Goal: Task Accomplishment & Management: Use online tool/utility

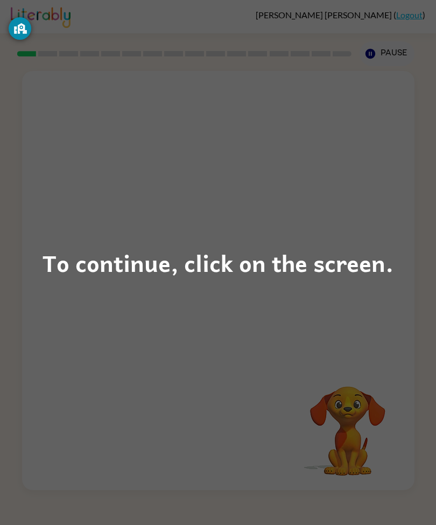
click at [348, 249] on div "To continue, click on the screen." at bounding box center [217, 263] width 351 height 37
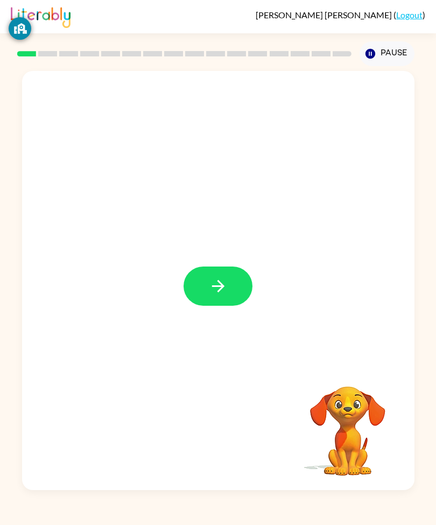
click at [208, 284] on button "button" at bounding box center [217, 286] width 69 height 39
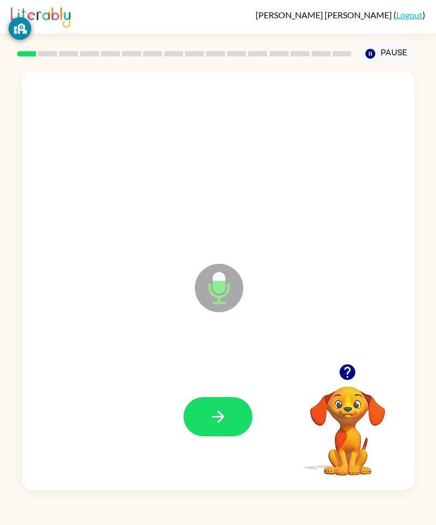
click at [202, 437] on button "button" at bounding box center [217, 416] width 69 height 39
click at [215, 426] on icon "button" at bounding box center [218, 417] width 19 height 19
click at [207, 437] on button "button" at bounding box center [217, 416] width 69 height 39
click at [198, 437] on button "button" at bounding box center [217, 416] width 69 height 39
click at [199, 437] on button "button" at bounding box center [217, 416] width 69 height 39
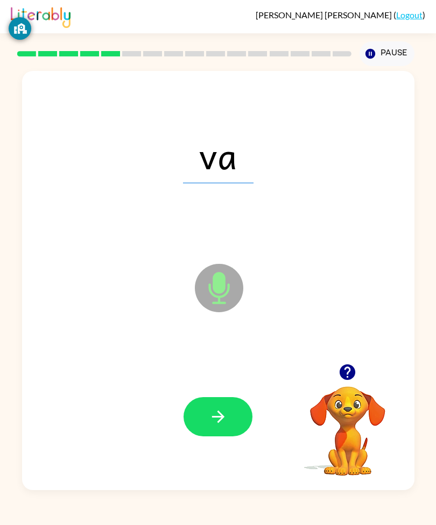
click at [211, 421] on div at bounding box center [218, 416] width 370 height 125
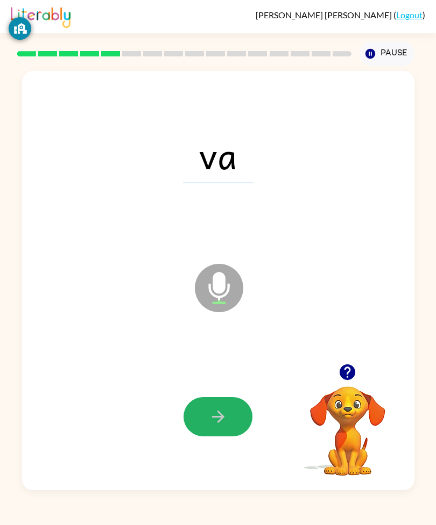
click at [203, 437] on button "button" at bounding box center [217, 416] width 69 height 39
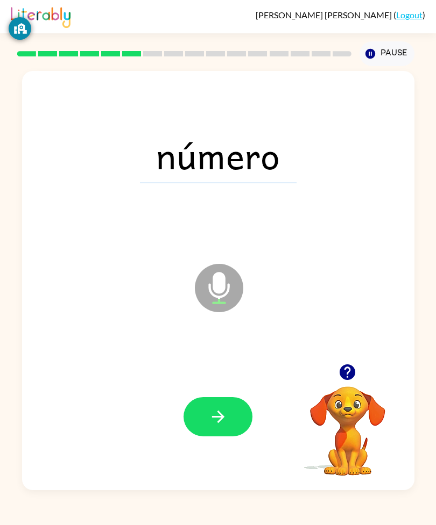
click at [232, 437] on button "button" at bounding box center [217, 416] width 69 height 39
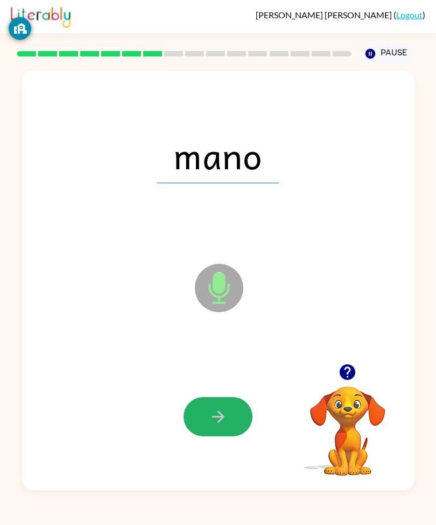
click at [208, 437] on button "button" at bounding box center [217, 416] width 69 height 39
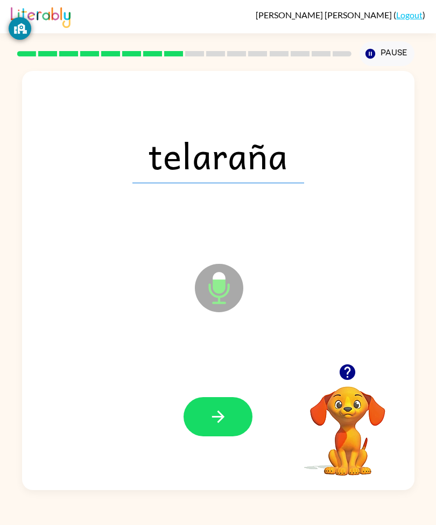
click at [203, 437] on button "button" at bounding box center [217, 416] width 69 height 39
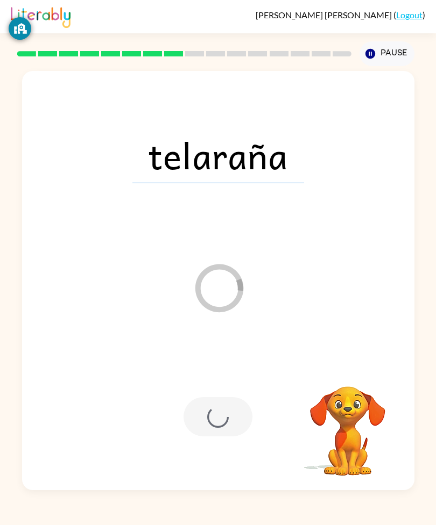
click at [201, 437] on div at bounding box center [217, 416] width 69 height 39
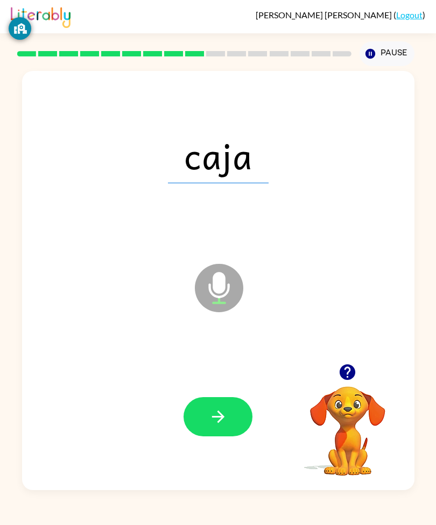
click at [196, 437] on button "button" at bounding box center [217, 416] width 69 height 39
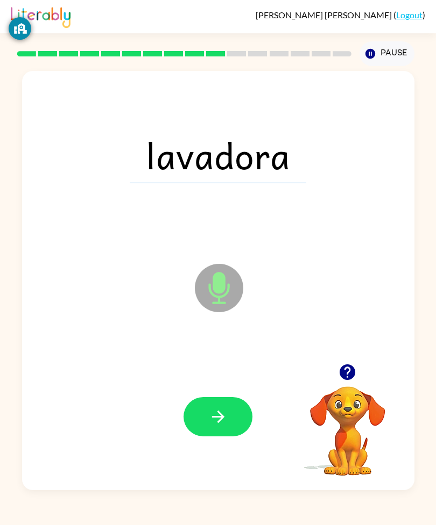
click at [203, 437] on button "button" at bounding box center [217, 416] width 69 height 39
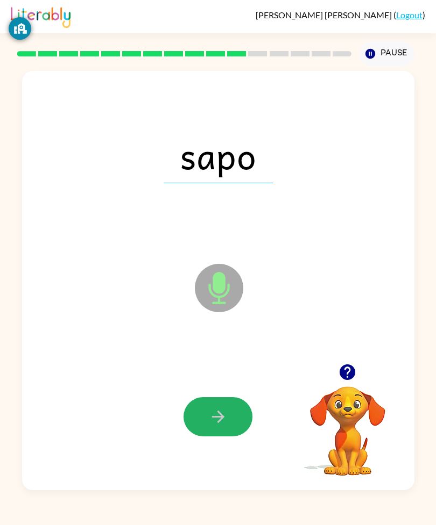
click at [196, 437] on button "button" at bounding box center [217, 416] width 69 height 39
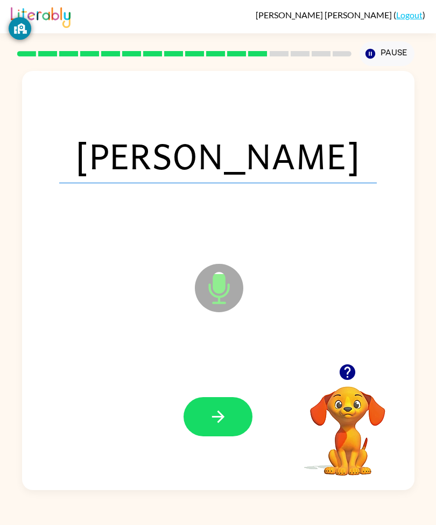
click at [213, 437] on button "button" at bounding box center [217, 416] width 69 height 39
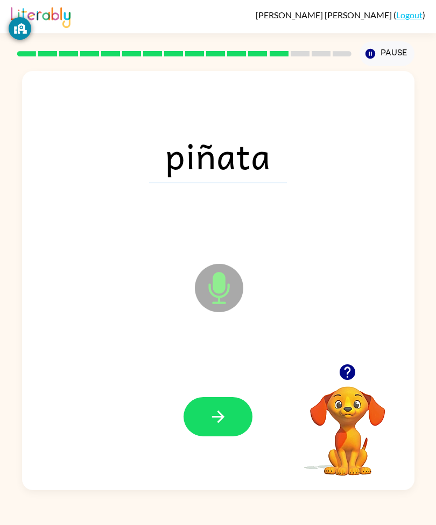
click at [194, 437] on button "button" at bounding box center [217, 416] width 69 height 39
click at [208, 437] on button "button" at bounding box center [217, 416] width 69 height 39
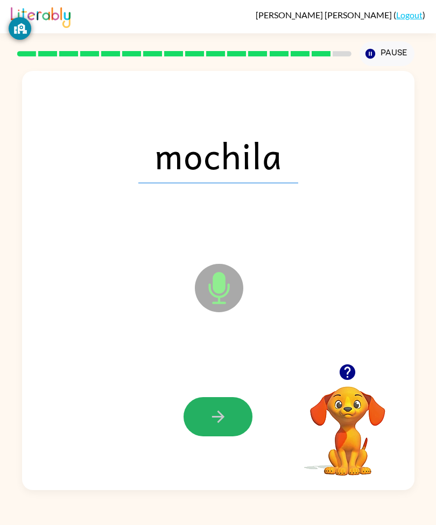
click at [191, 437] on button "button" at bounding box center [217, 416] width 69 height 39
